Goal: Transaction & Acquisition: Purchase product/service

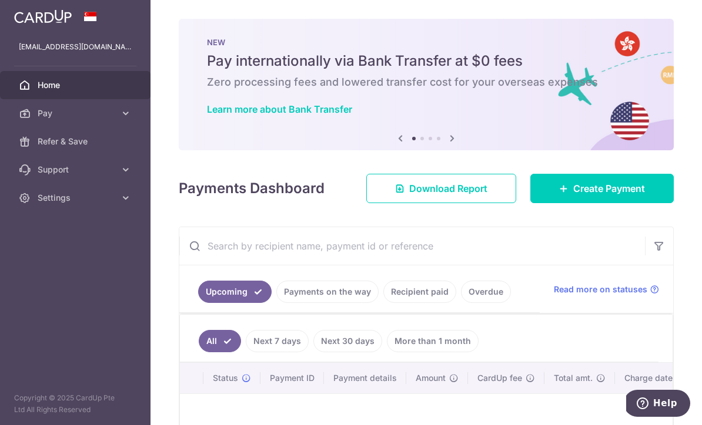
scroll to position [157, 0]
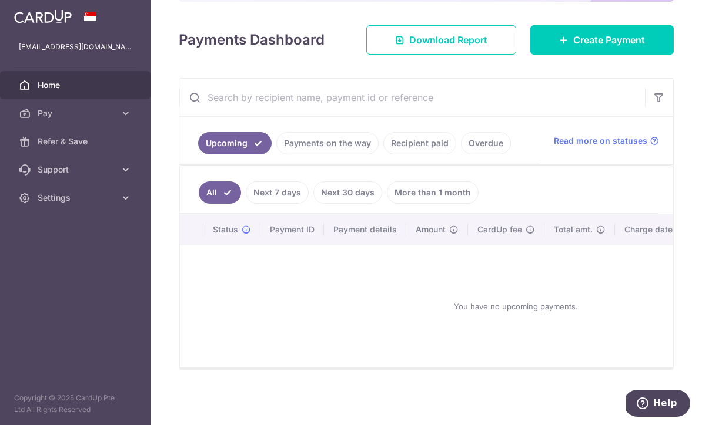
click at [602, 47] on span "Create Payment" at bounding box center [609, 40] width 72 height 14
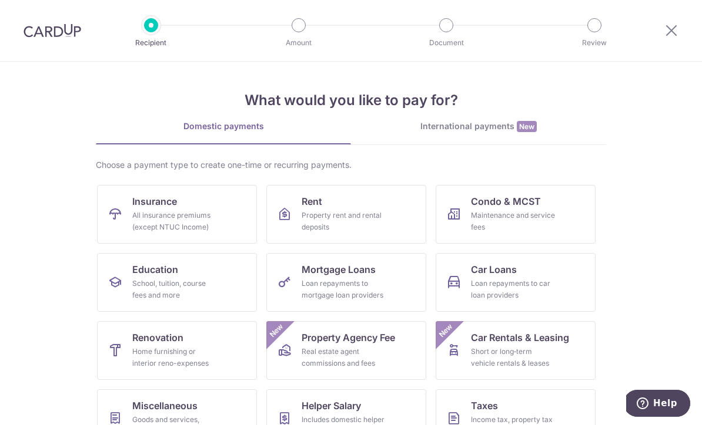
click at [516, 210] on div "Maintenance and service fees" at bounding box center [513, 222] width 85 height 24
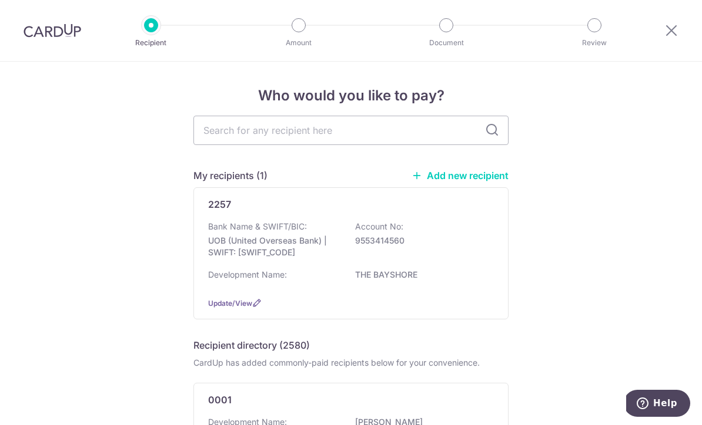
click at [341, 239] on div "Bank Name & SWIFT/BIC: UOB (United Overseas Bank) | SWIFT: UOVBSGSGXXX Account …" at bounding box center [351, 242] width 286 height 43
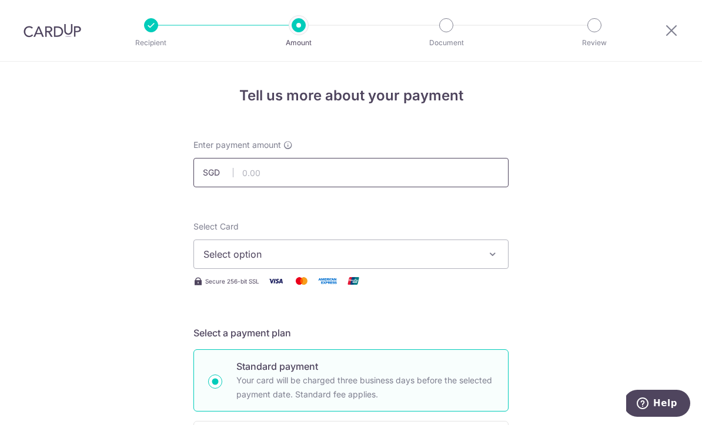
click at [346, 175] on input "text" at bounding box center [350, 172] width 315 height 29
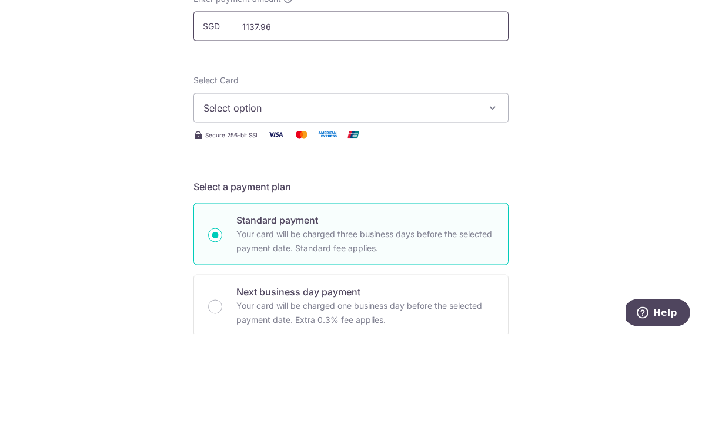
scroll to position [58, 0]
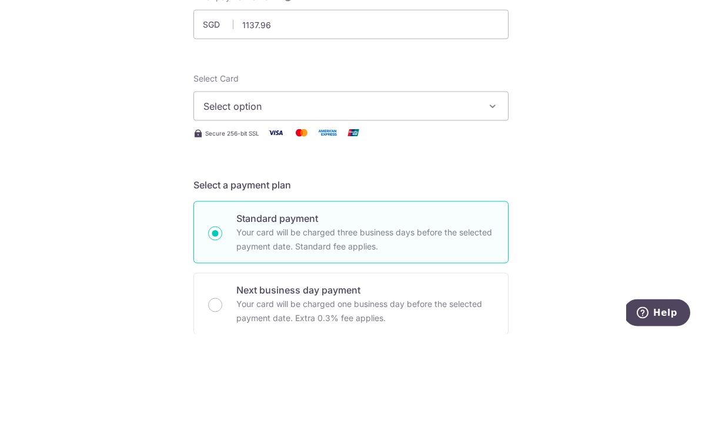
click at [424, 182] on button "Select option" at bounding box center [350, 196] width 315 height 29
type input "1,137.96"
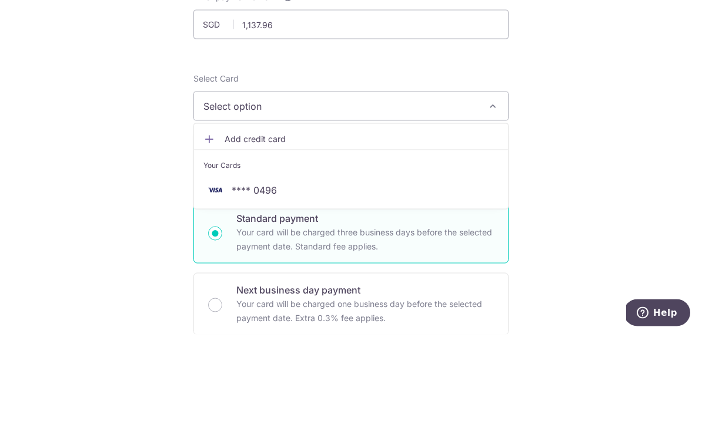
scroll to position [39, 0]
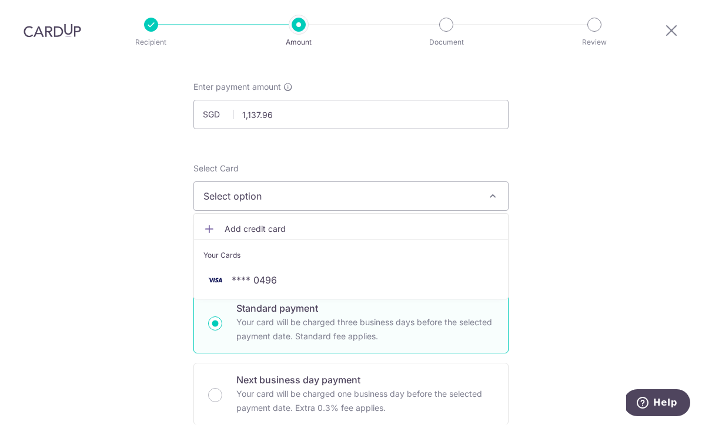
click at [318, 274] on span "**** 0496" at bounding box center [350, 281] width 295 height 14
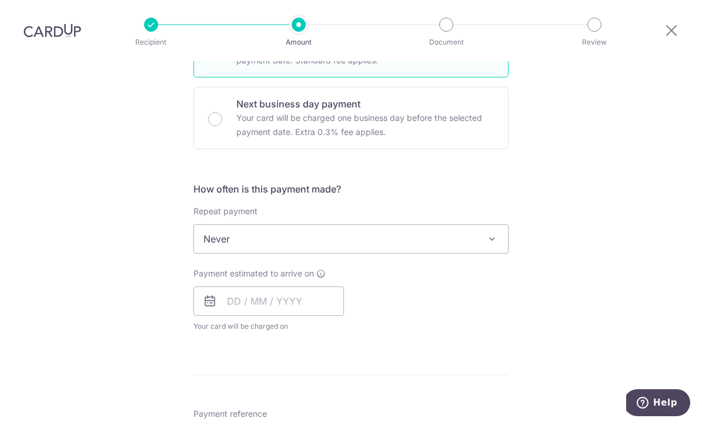
scroll to position [333, 0]
click at [304, 288] on input "text" at bounding box center [268, 302] width 150 height 29
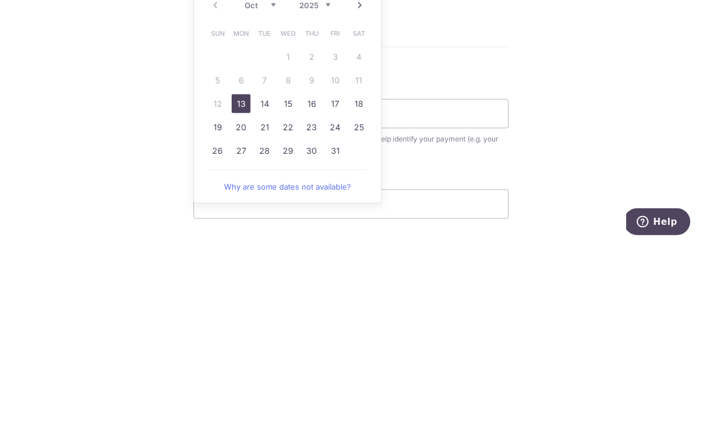
scroll to position [469, 0]
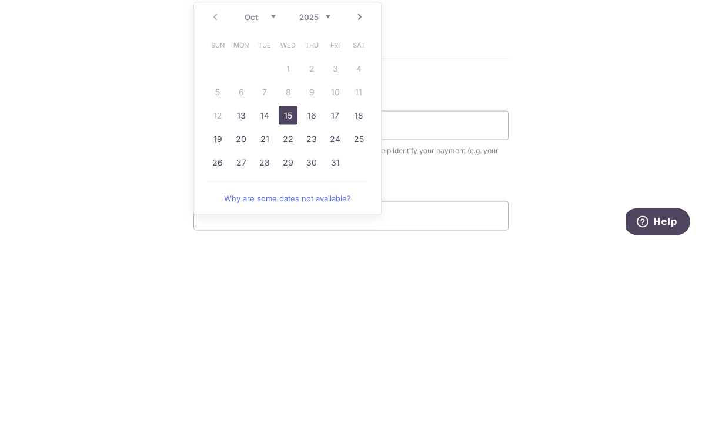
click at [294, 288] on link "15" at bounding box center [288, 297] width 19 height 19
type input "[DATE]"
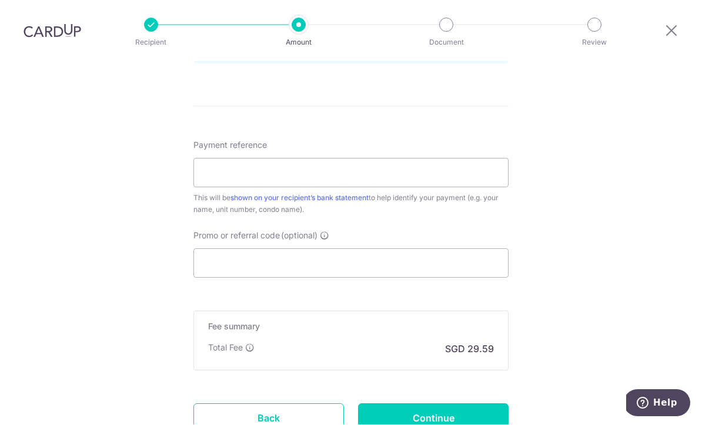
scroll to position [652, 0]
click at [418, 157] on input "Payment reference" at bounding box center [350, 171] width 315 height 29
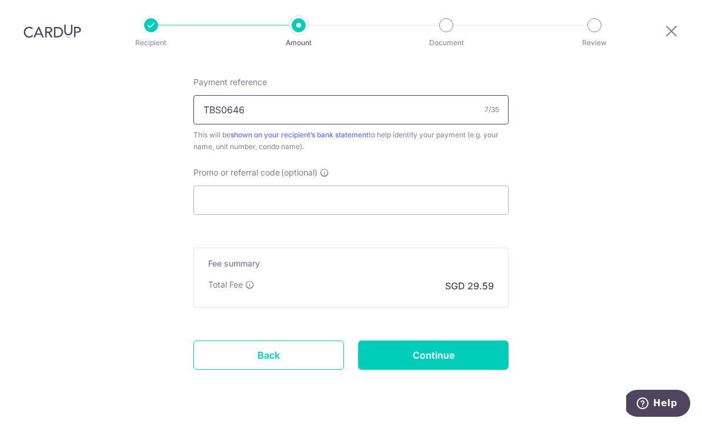
scroll to position [713, 0]
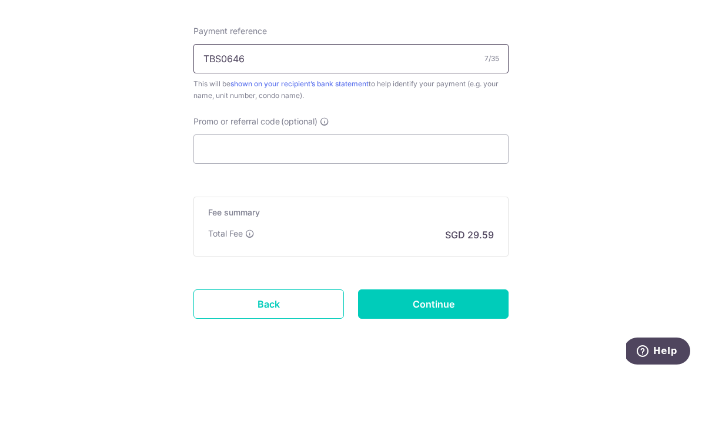
type input "TBS0646"
click at [444, 187] on input "Promo or referral code (optional)" at bounding box center [350, 201] width 315 height 29
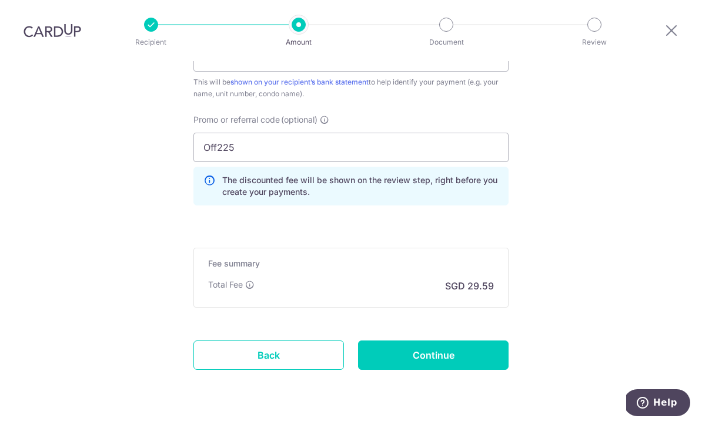
scroll to position [766, 0]
type input "Off225"
click at [443, 342] on input "Continue" at bounding box center [433, 356] width 150 height 29
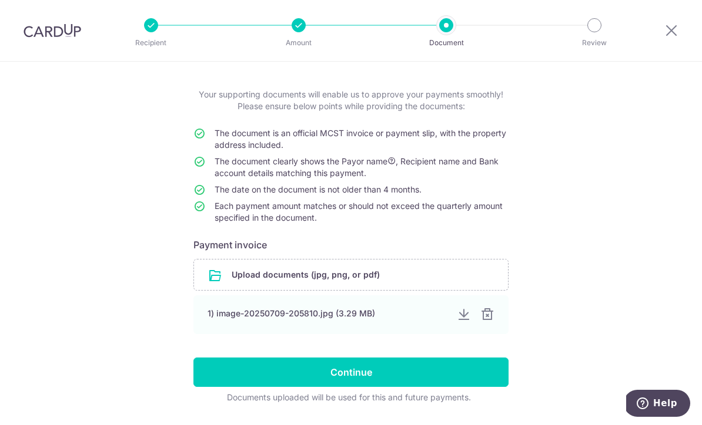
scroll to position [50, 0]
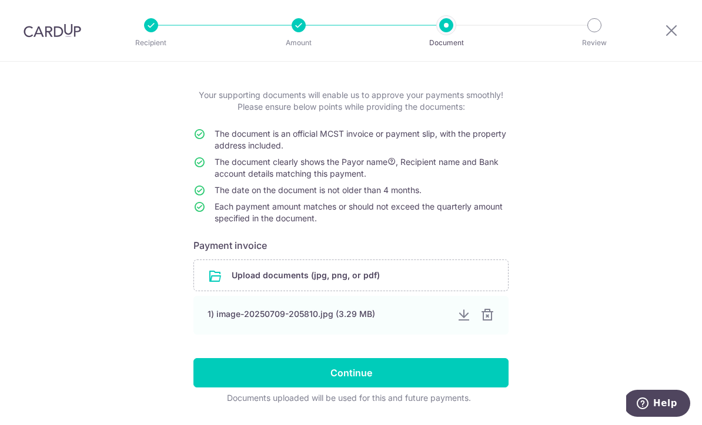
click at [489, 320] on div at bounding box center [487, 315] width 14 height 14
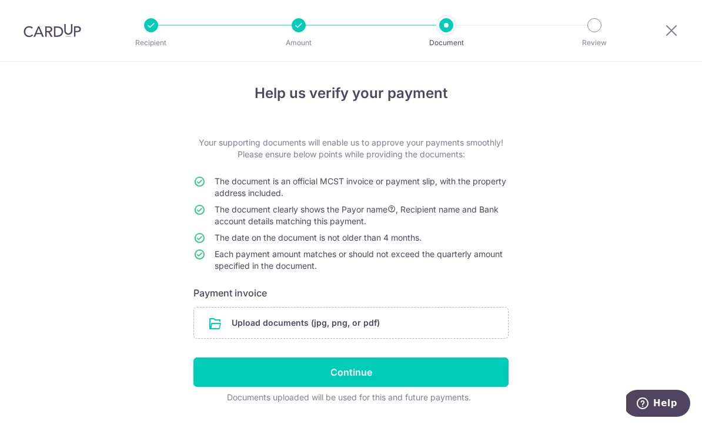
scroll to position [2, 0]
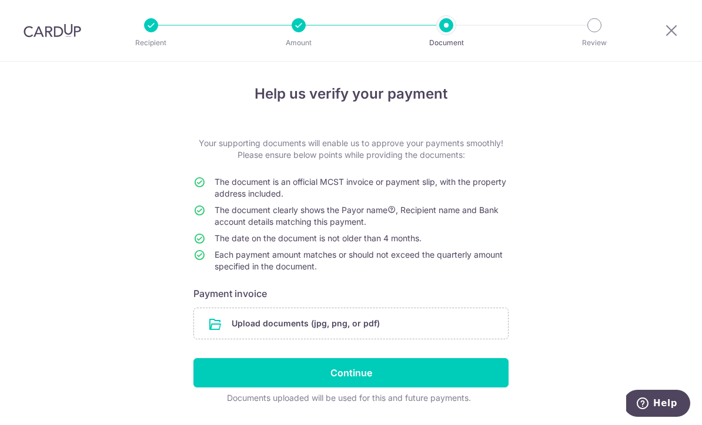
click at [294, 332] on input "file" at bounding box center [351, 323] width 314 height 31
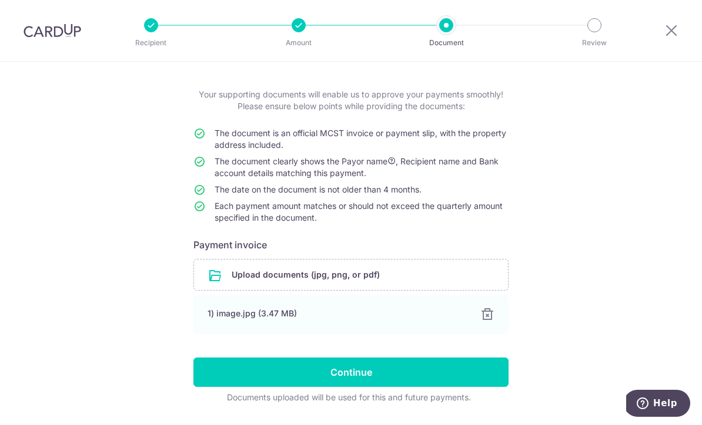
scroll to position [50, 0]
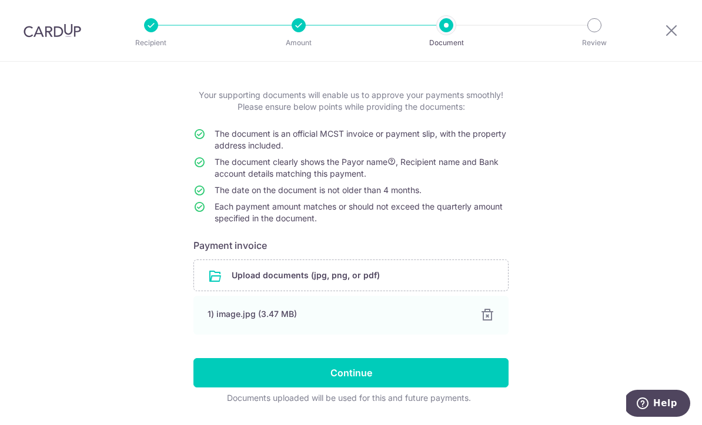
click at [440, 378] on input "Continue" at bounding box center [350, 372] width 315 height 29
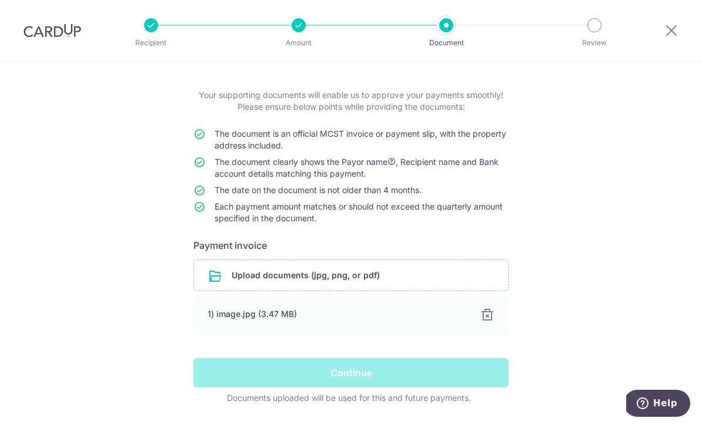
click at [363, 378] on div "Continue" at bounding box center [350, 372] width 329 height 29
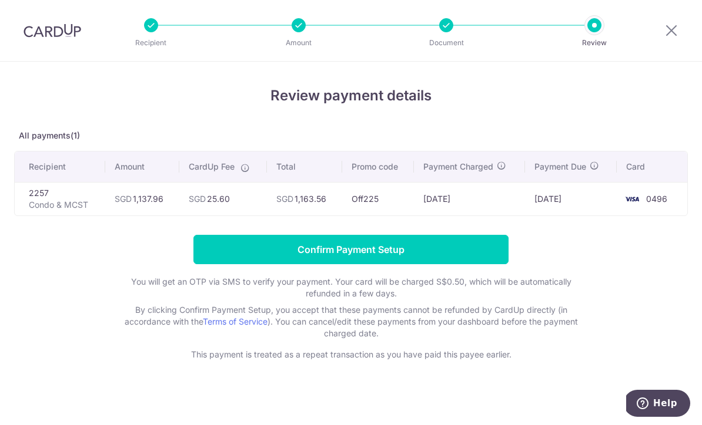
click at [378, 251] on input "Confirm Payment Setup" at bounding box center [350, 249] width 315 height 29
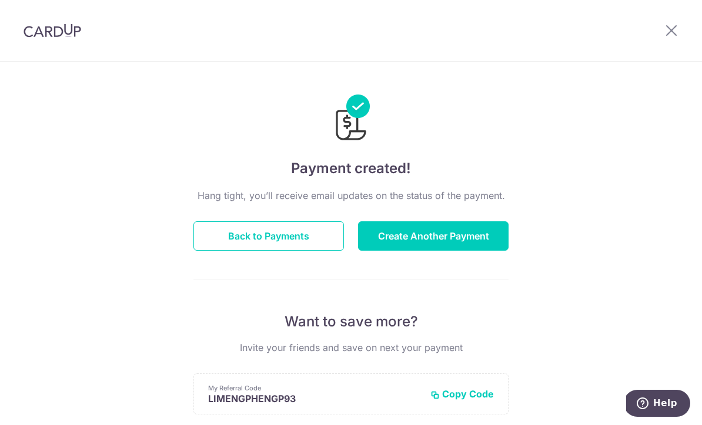
click at [303, 244] on button "Back to Payments" at bounding box center [268, 236] width 150 height 29
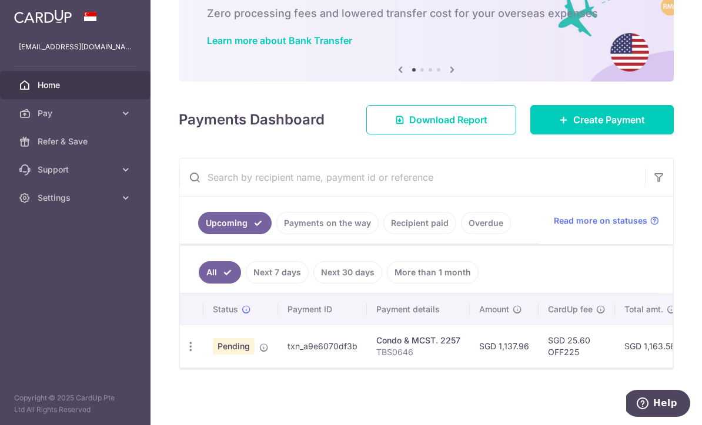
scroll to position [78, 0]
click at [636, 127] on span "Create Payment" at bounding box center [609, 120] width 72 height 14
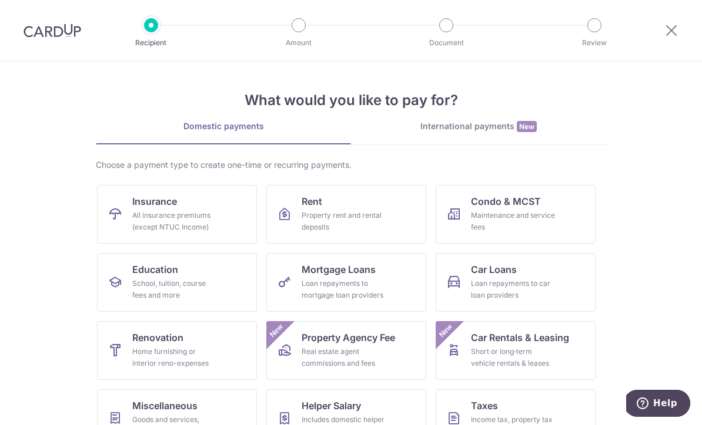
click at [526, 216] on div "Maintenance and service fees" at bounding box center [513, 222] width 85 height 24
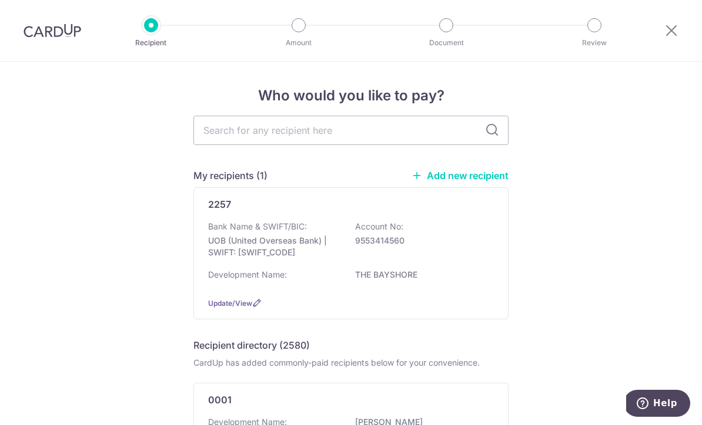
click at [365, 254] on div "Bank Name & SWIFT/BIC: UOB (United Overseas Bank) | SWIFT: [SWIFT_CODE] Account…" at bounding box center [351, 242] width 286 height 43
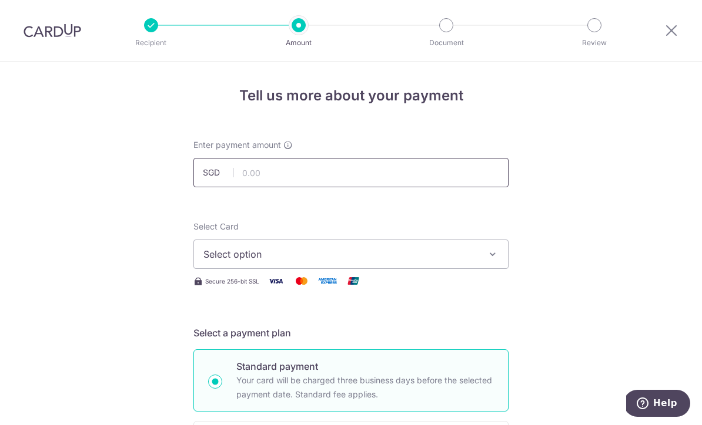
click at [377, 182] on input "text" at bounding box center [350, 172] width 315 height 29
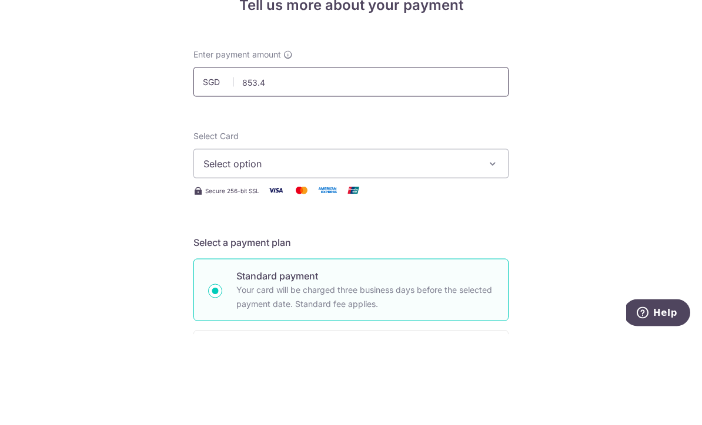
type input "853.47"
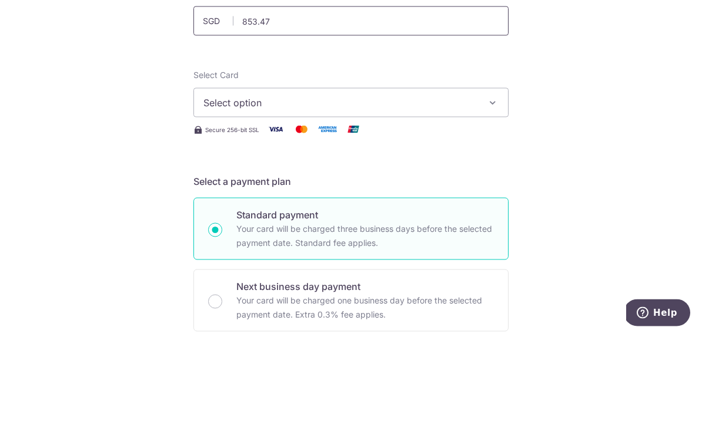
scroll to position [65, 0]
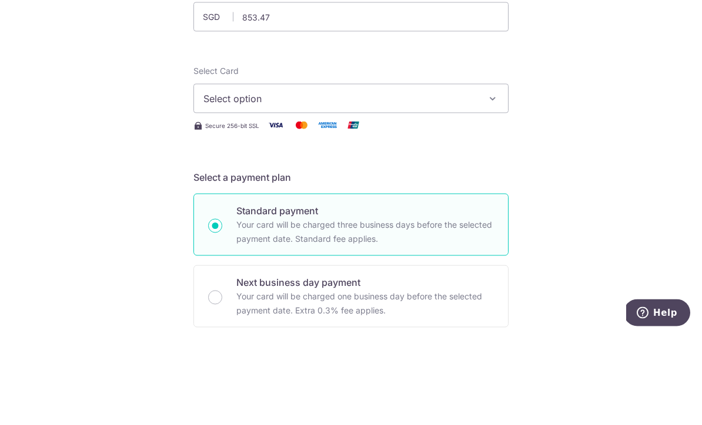
click at [368, 182] on span "Select option" at bounding box center [340, 189] width 274 height 14
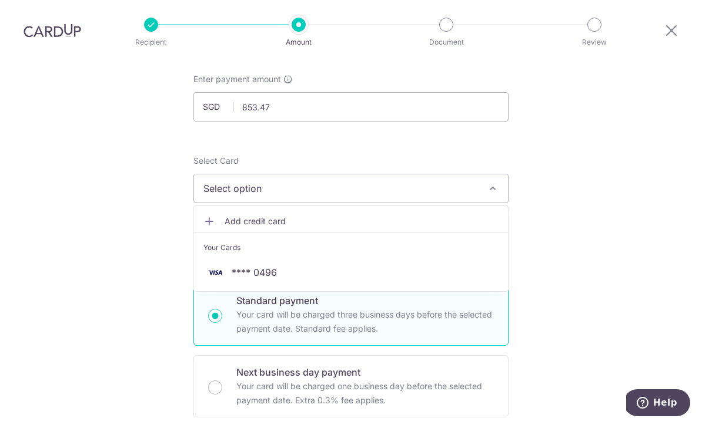
click at [332, 266] on span "**** 0496" at bounding box center [350, 273] width 295 height 14
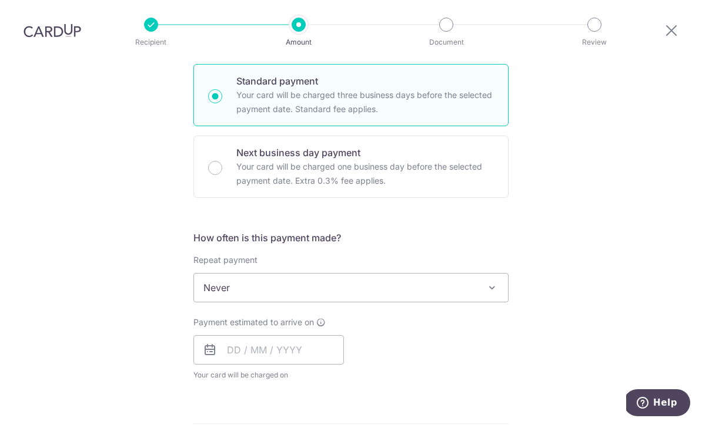
scroll to position [286, 0]
click at [308, 336] on input "text" at bounding box center [268, 350] width 150 height 29
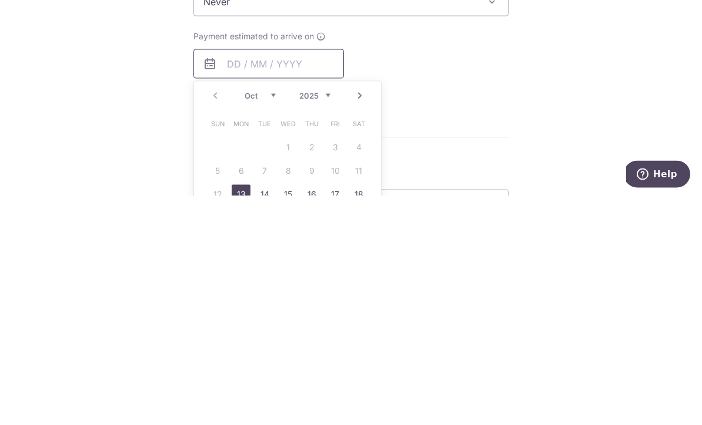
scroll to position [355, 0]
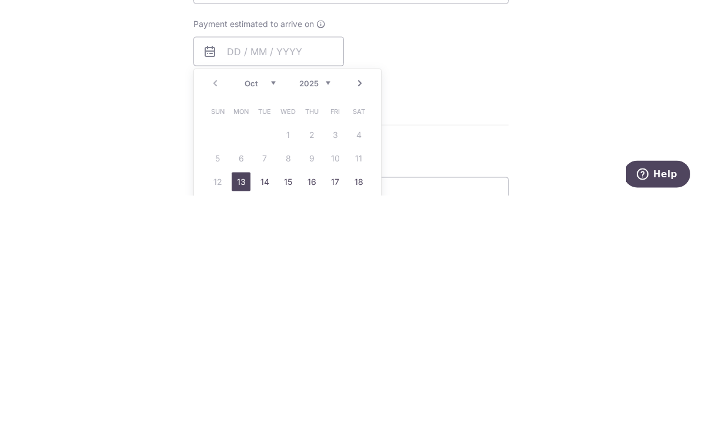
click at [294, 402] on link "15" at bounding box center [288, 411] width 19 height 19
type input "[DATE]"
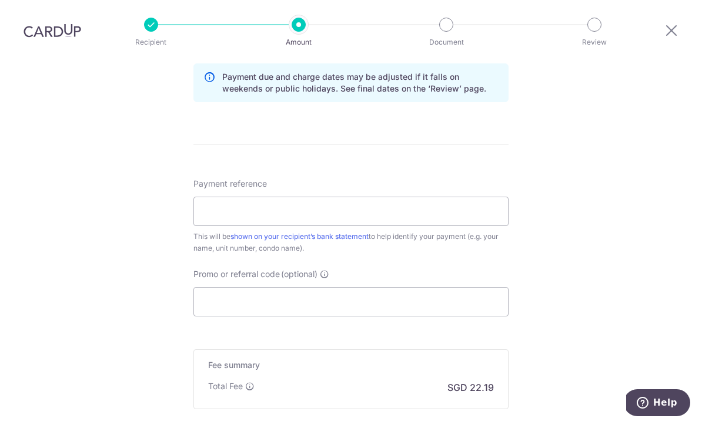
scroll to position [611, 0]
click at [365, 199] on input "Payment reference" at bounding box center [350, 213] width 315 height 29
type input "TBS0355"
click at [324, 289] on input "Promo or referral code (optional)" at bounding box center [350, 303] width 315 height 29
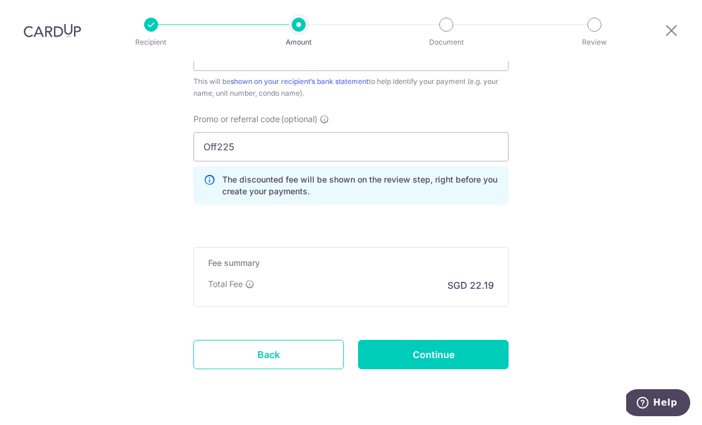
scroll to position [766, 0]
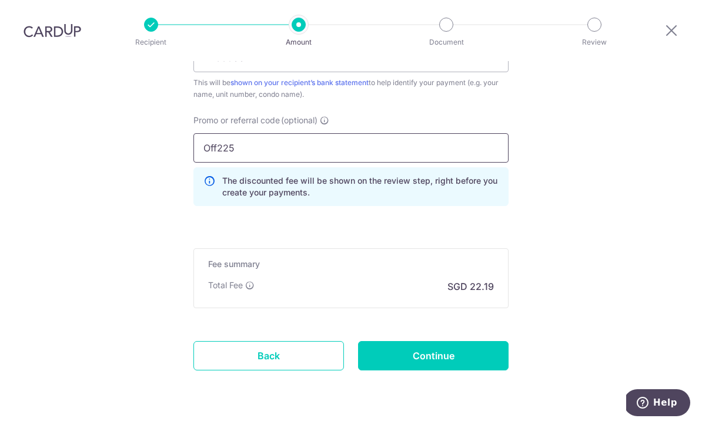
type input "Off225"
click at [452, 342] on input "Continue" at bounding box center [433, 356] width 150 height 29
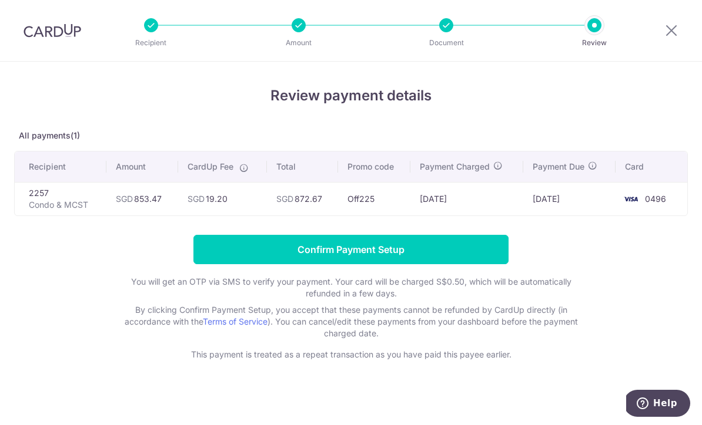
click at [370, 253] on input "Confirm Payment Setup" at bounding box center [350, 249] width 315 height 29
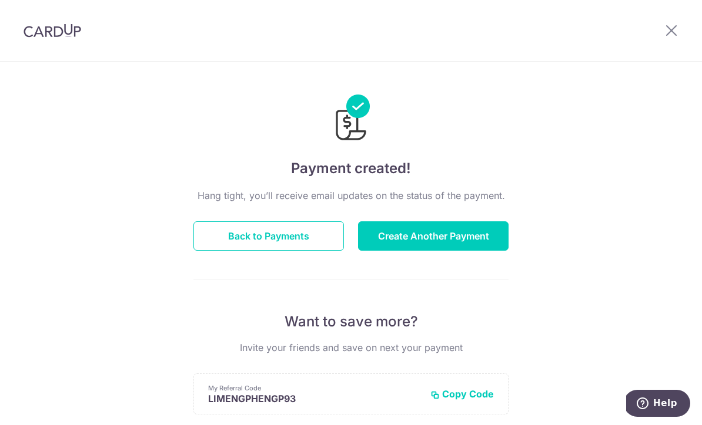
click at [308, 250] on button "Back to Payments" at bounding box center [268, 236] width 150 height 29
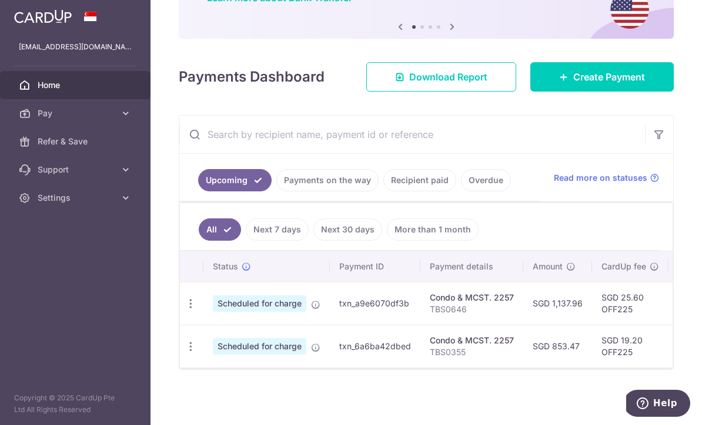
scroll to position [120, 0]
click at [628, 84] on span "Create Payment" at bounding box center [609, 77] width 72 height 14
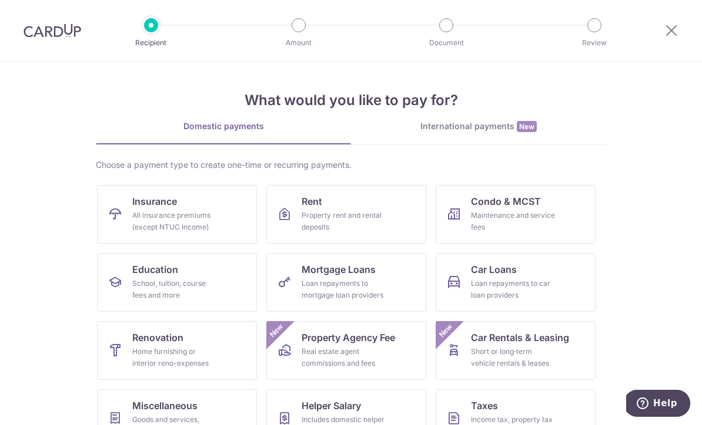
click at [226, 216] on link "Insurance All insurance premiums (except NTUC Income)" at bounding box center [177, 214] width 160 height 59
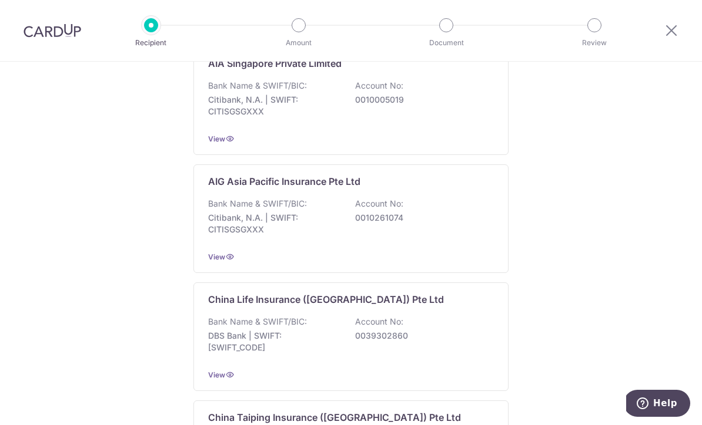
scroll to position [260, 0]
click at [437, 228] on div "Bank Name & SWIFT/BIC: Citibank, N.A. | SWIFT: CITISGSGXXX Account No: 00102610…" at bounding box center [351, 218] width 286 height 43
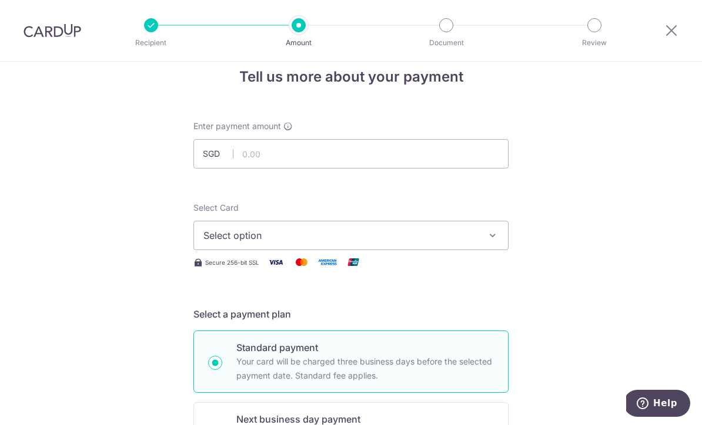
scroll to position [19, 0]
click at [433, 153] on input "text" at bounding box center [350, 153] width 315 height 29
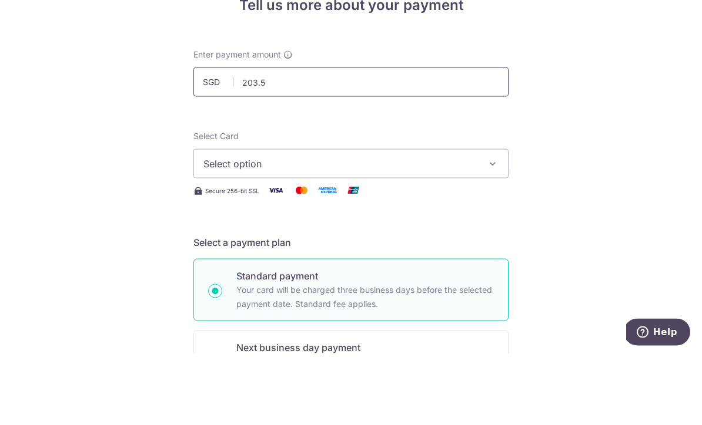
type input "203.56"
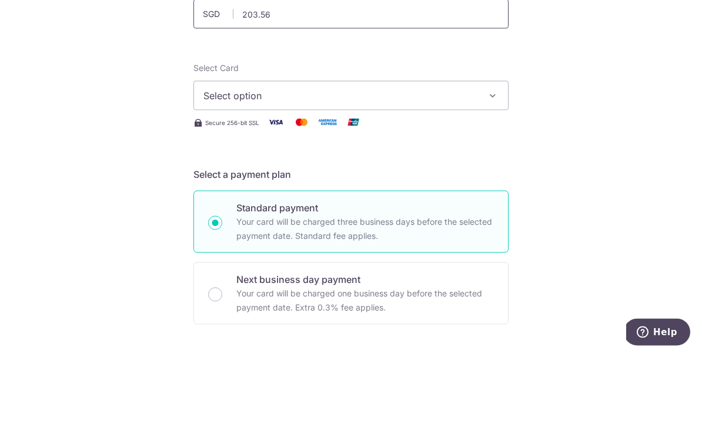
scroll to position [86, 0]
click at [475, 162] on span "Select option" at bounding box center [340, 169] width 274 height 14
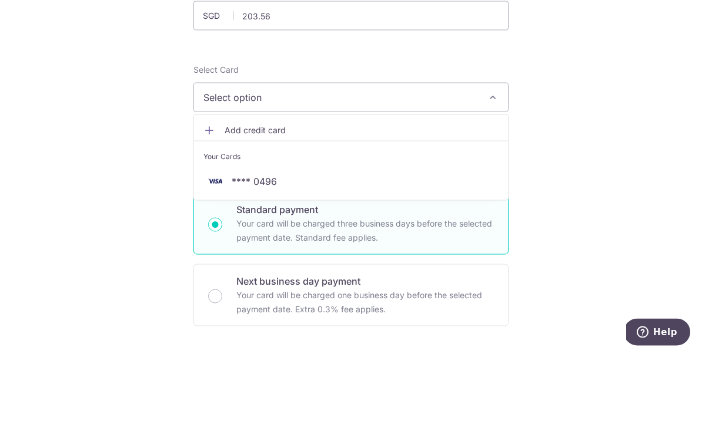
scroll to position [39, 0]
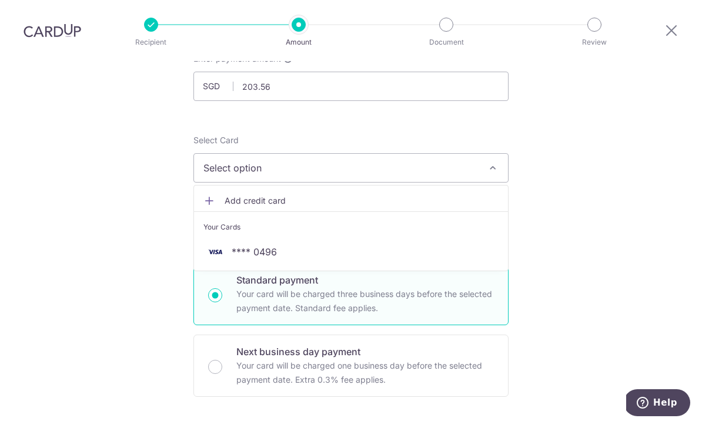
click at [378, 246] on span "**** 0496" at bounding box center [350, 253] width 295 height 14
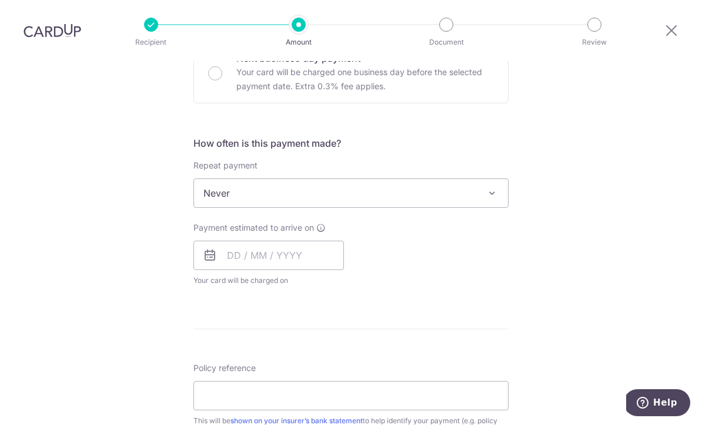
scroll to position [385, 0]
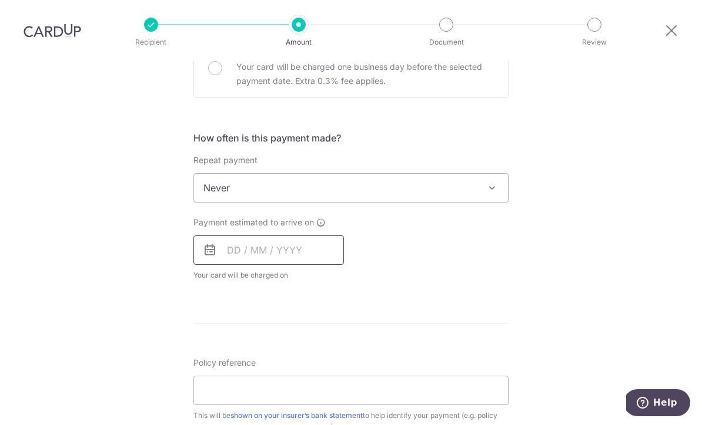
click at [297, 236] on input "text" at bounding box center [268, 250] width 150 height 29
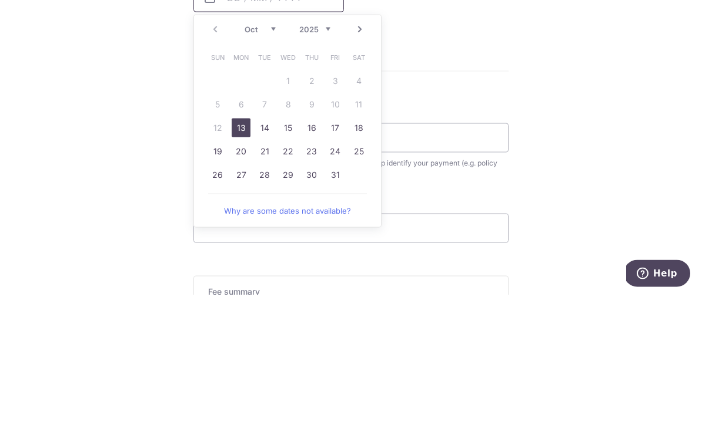
scroll to position [509, 0]
click at [246, 248] on link "13" at bounding box center [241, 257] width 19 height 19
type input "13/10/2025"
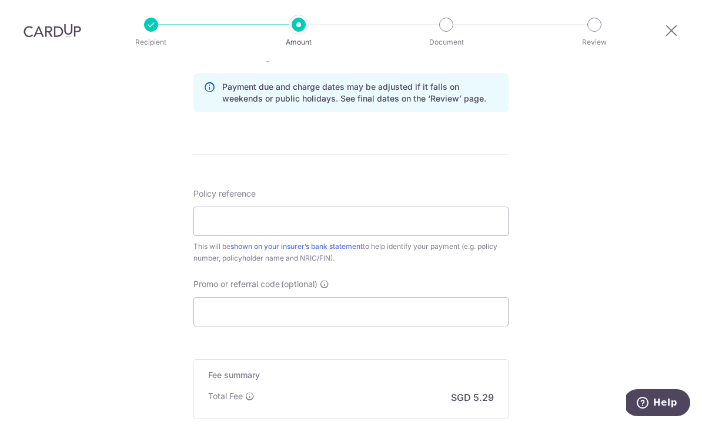
scroll to position [608, 0]
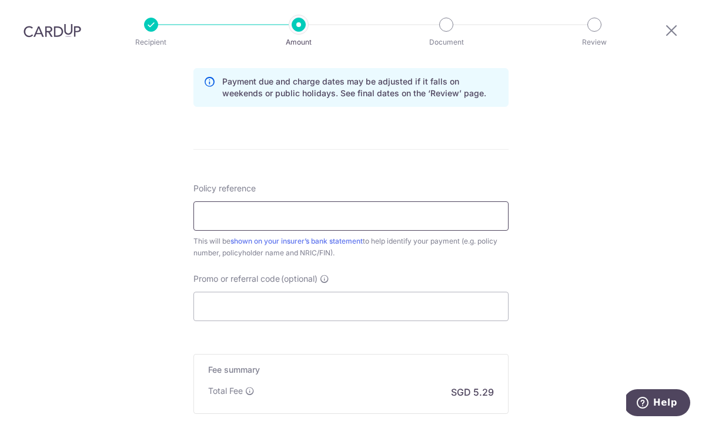
click at [473, 202] on input "Policy reference" at bounding box center [350, 216] width 315 height 29
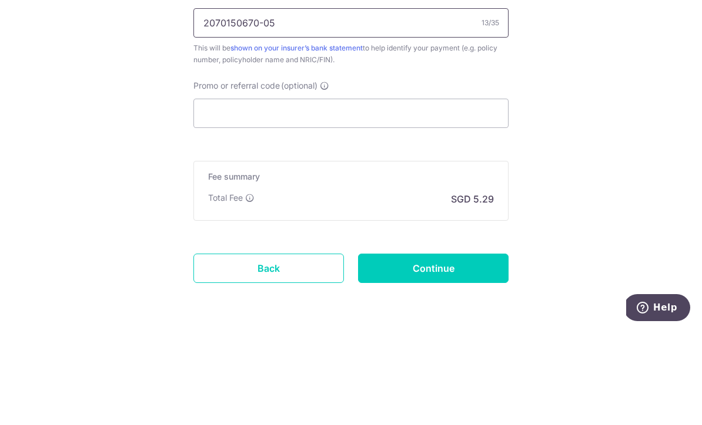
scroll to position [706, 0]
type input "2070150670-05"
click at [414, 194] on input "Promo or referral code (optional)" at bounding box center [350, 208] width 315 height 29
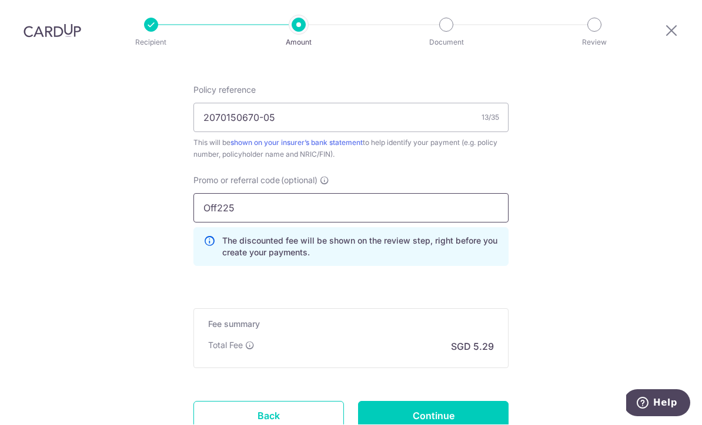
type input "Off225"
click at [456, 402] on input "Continue" at bounding box center [433, 416] width 150 height 29
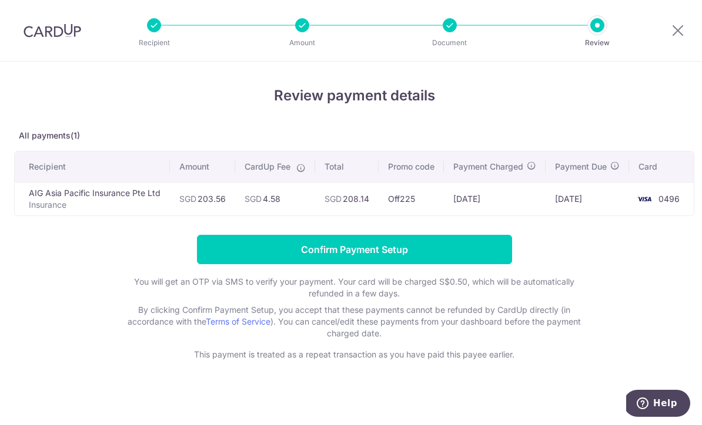
click at [471, 251] on input "Confirm Payment Setup" at bounding box center [354, 249] width 315 height 29
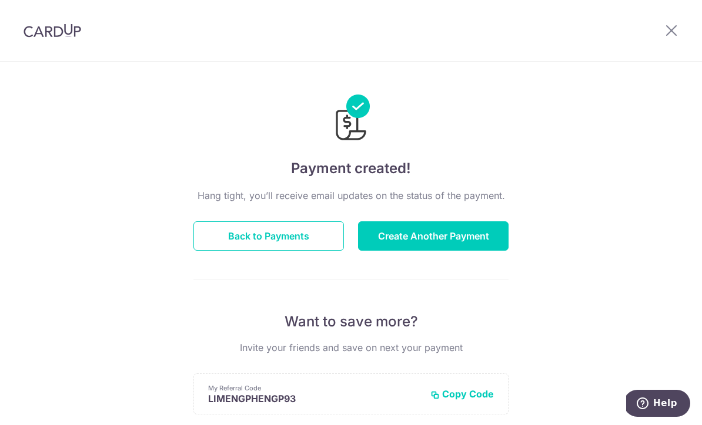
click at [670, 30] on icon at bounding box center [671, 30] width 14 height 15
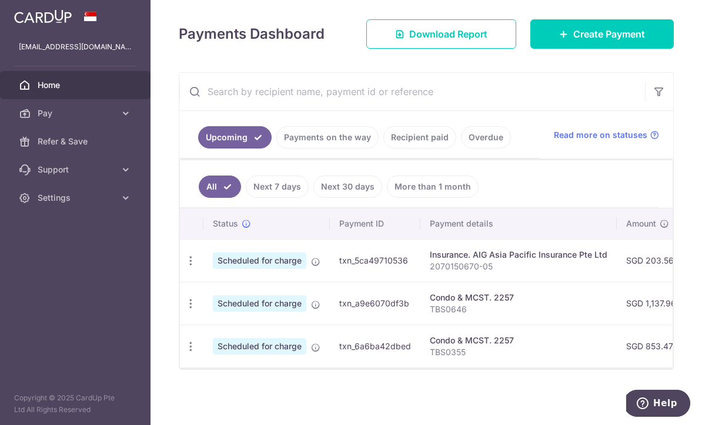
scroll to position [149, 0]
click at [0, 0] on icon "button" at bounding box center [0, 0] width 0 height 0
click at [61, 199] on span "Settings" at bounding box center [77, 198] width 78 height 12
click at [62, 255] on span "Logout" at bounding box center [77, 255] width 78 height 12
